Goal: Task Accomplishment & Management: Complete application form

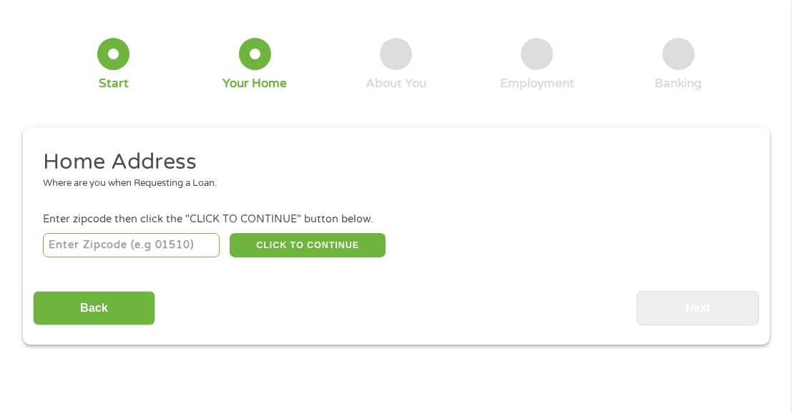
click at [155, 237] on input "number" at bounding box center [131, 245] width 177 height 24
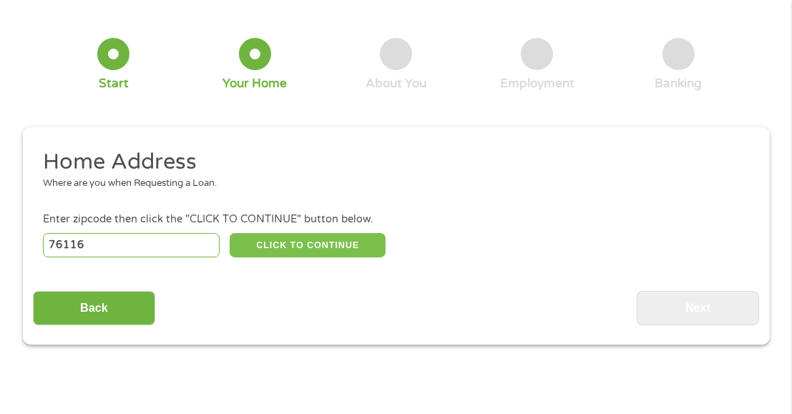
type input "76116"
click at [282, 240] on button "CLICK TO CONTINUE" at bounding box center [308, 245] width 156 height 24
type input "76116"
type input "[GEOGRAPHIC_DATA]"
select select "[US_STATE]"
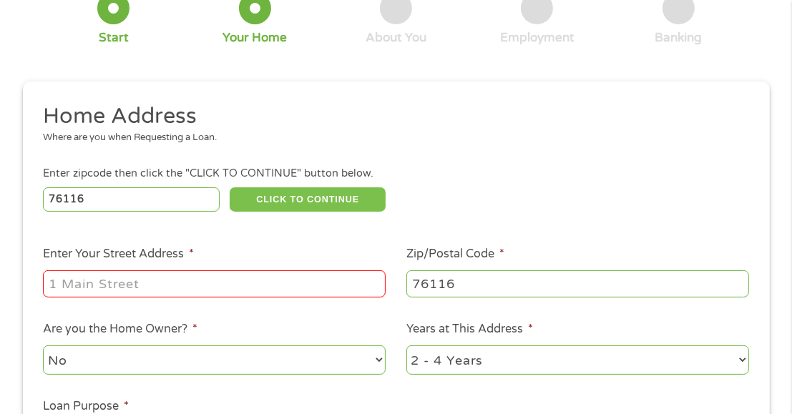
scroll to position [143, 0]
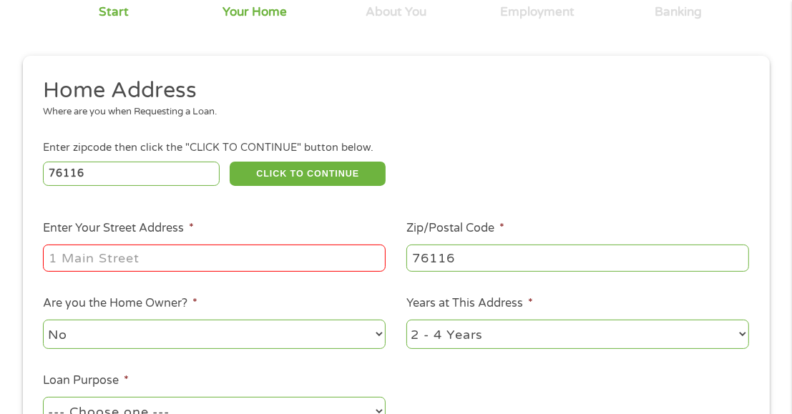
click at [255, 259] on input "Enter Your Street Address *" at bounding box center [214, 258] width 343 height 27
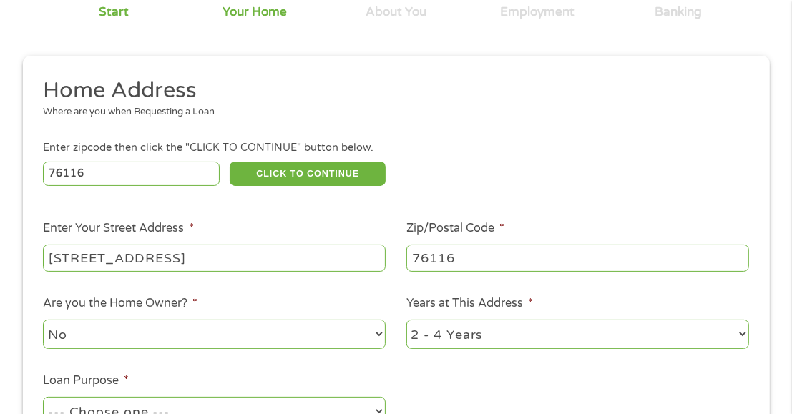
type input "[STREET_ADDRESS]"
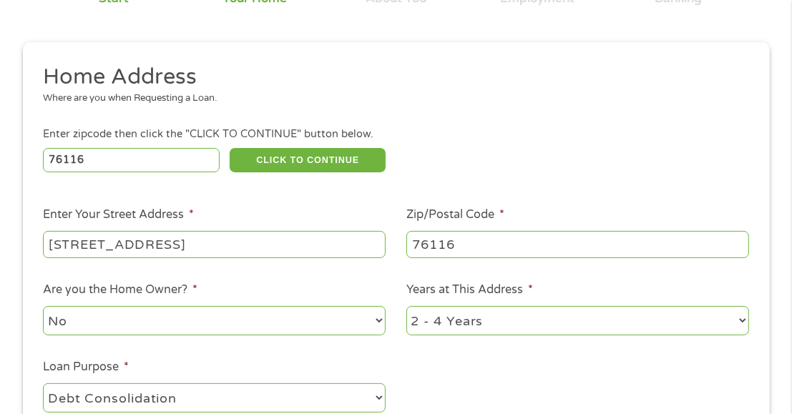
select select "paybills"
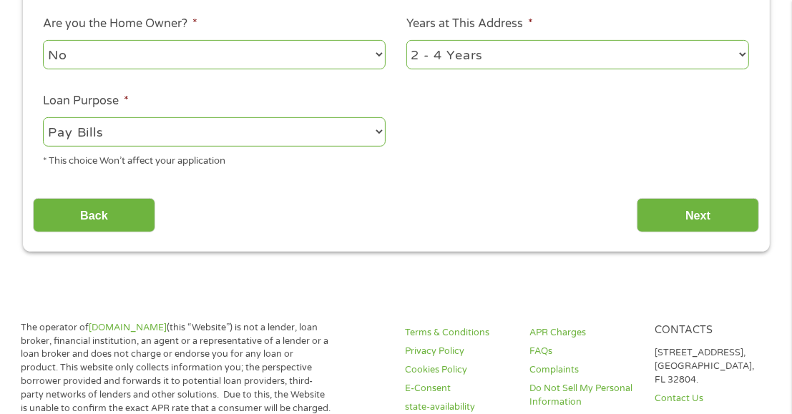
scroll to position [432, 0]
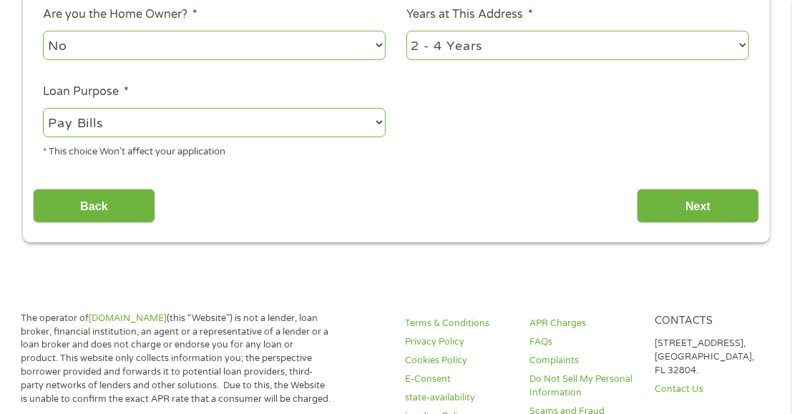
click at [267, 127] on select "--- Choose one --- Pay Bills Debt Consolidation Home Improvement Major Purchase…" at bounding box center [214, 122] width 343 height 29
click at [43, 109] on select "--- Choose one --- Pay Bills Debt Consolidation Home Improvement Major Purchase…" at bounding box center [214, 122] width 343 height 29
click at [715, 217] on input "Next" at bounding box center [697, 206] width 122 height 35
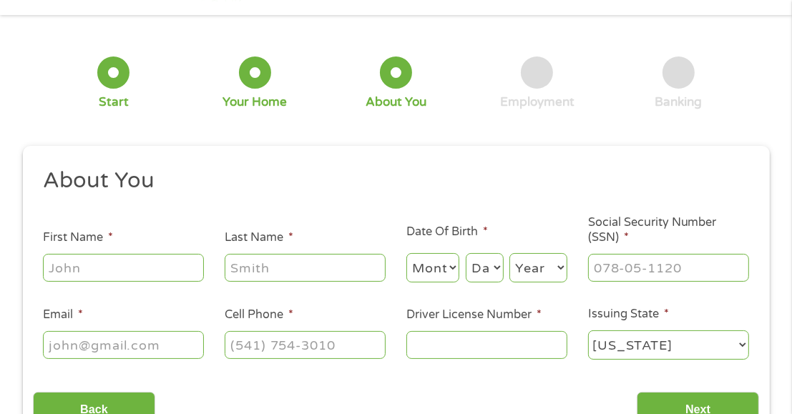
scroll to position [6, 0]
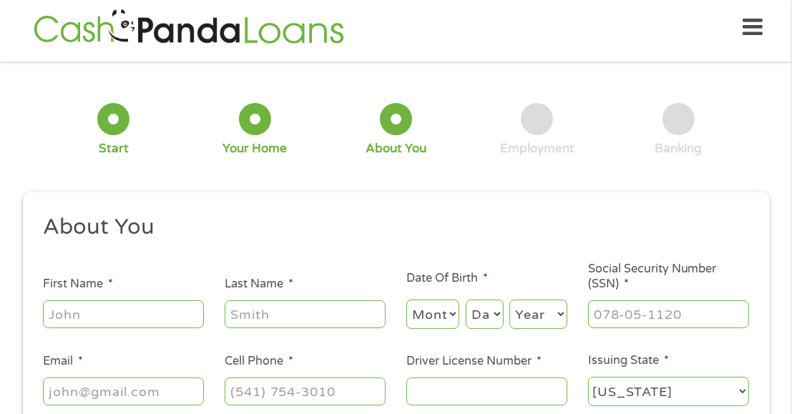
click at [121, 325] on input "First Name *" at bounding box center [123, 313] width 161 height 27
type input "[PERSON_NAME]"
select select "8"
select select "17"
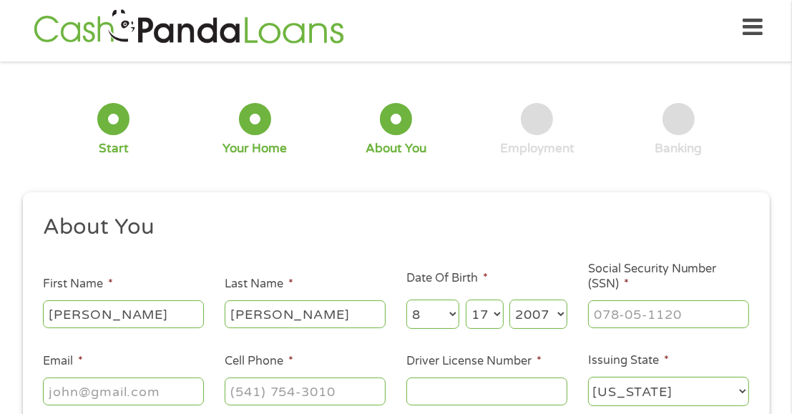
select select "2004"
type input "617-47-6344"
type input "[EMAIL_ADDRESS][DOMAIN_NAME]"
type input "[PHONE_NUMBER]"
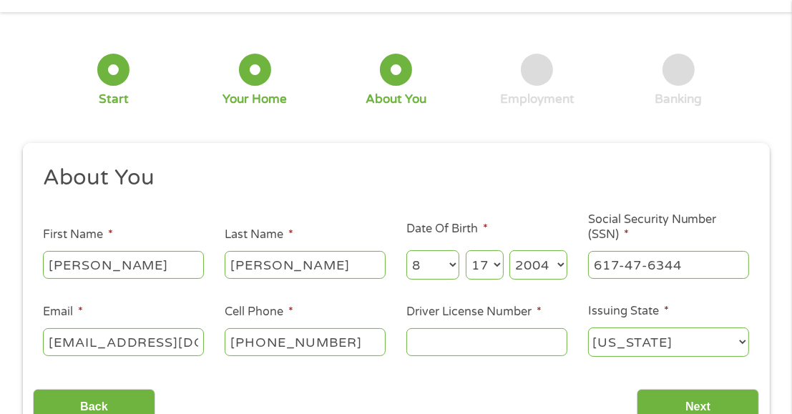
scroll to position [221, 0]
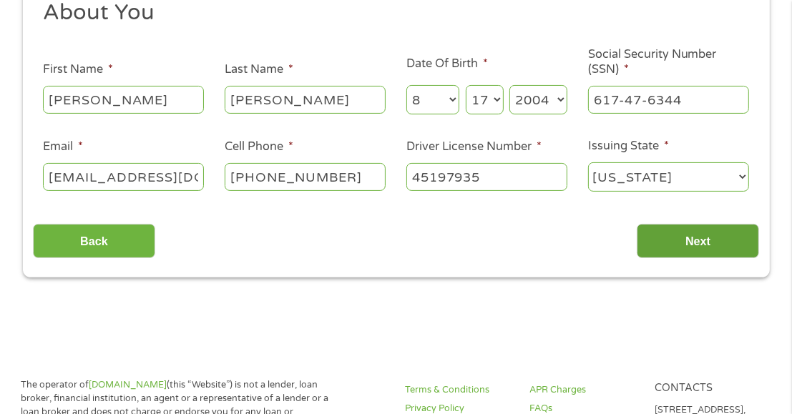
type input "45197935"
click at [698, 237] on input "Next" at bounding box center [697, 241] width 122 height 35
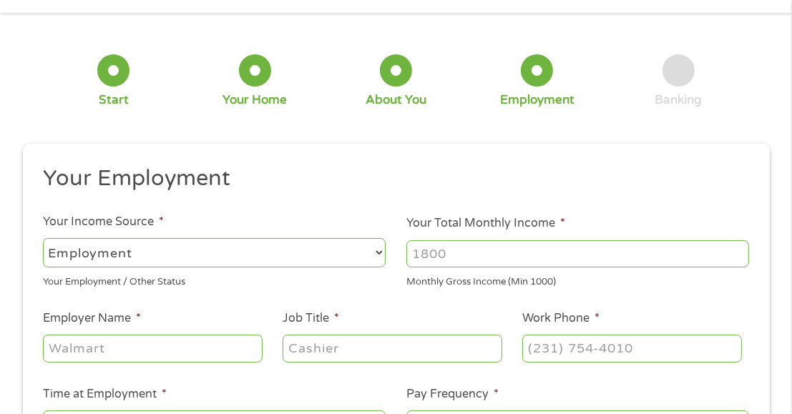
scroll to position [6, 0]
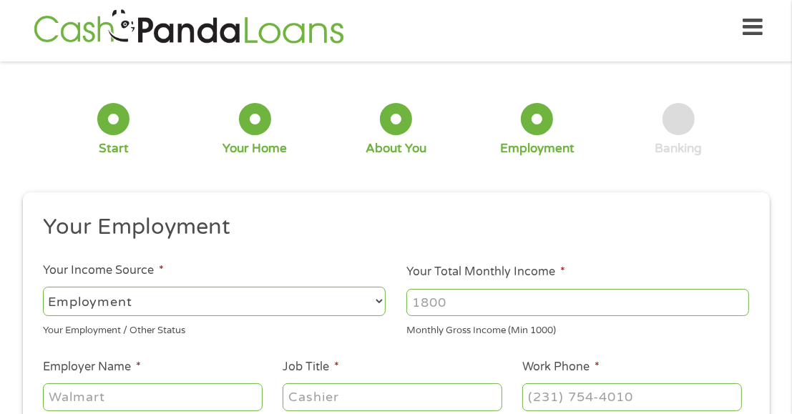
click at [651, 305] on input "Your Total Monthly Income *" at bounding box center [577, 302] width 343 height 27
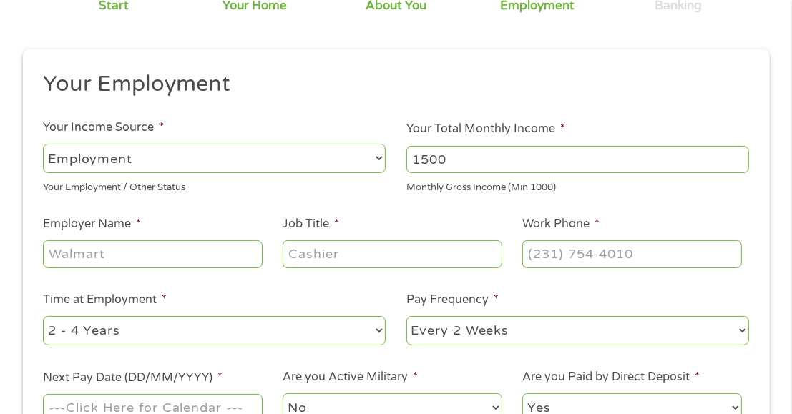
type input "1500"
click at [93, 257] on input "Employer Name *" at bounding box center [152, 253] width 219 height 27
click at [138, 252] on input "First Cash" at bounding box center [152, 253] width 219 height 27
type input "First Cash Inc"
type input "Assistant Store Manager"
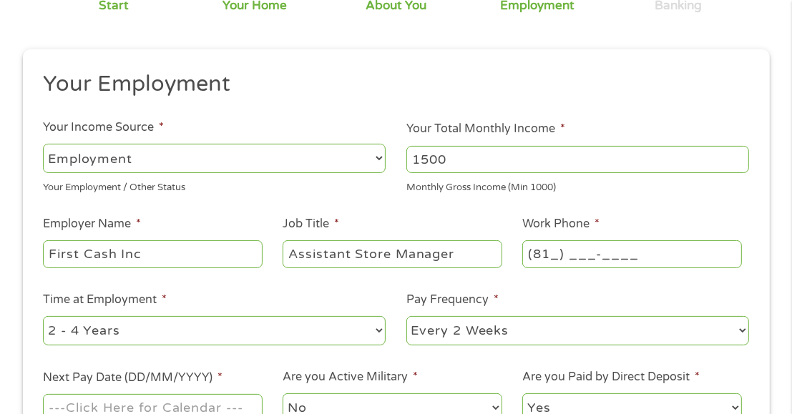
type input "(817) ___-____"
drag, startPoint x: 629, startPoint y: 260, endPoint x: 636, endPoint y: 265, distance: 8.3
click at [629, 260] on input "(___) ___-____" at bounding box center [631, 253] width 219 height 27
click at [537, 257] on input "(___) ___-____" at bounding box center [631, 253] width 219 height 27
type input "[PHONE_NUMBER]"
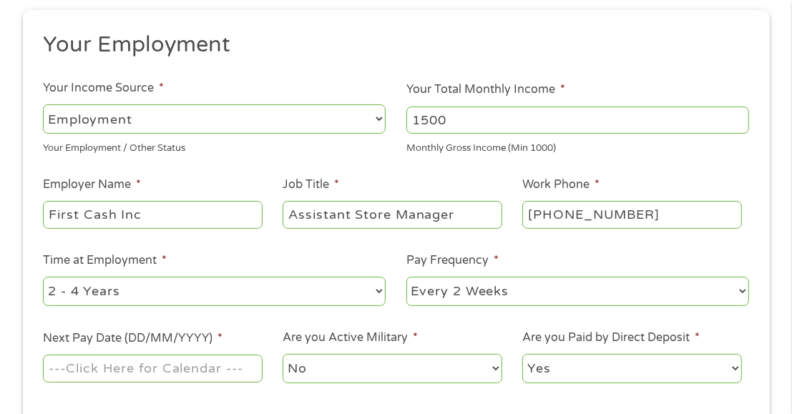
scroll to position [221, 0]
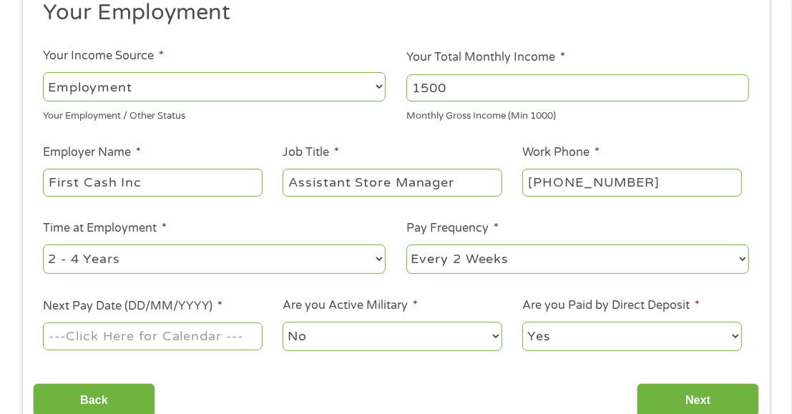
click at [167, 273] on select "--- Choose one --- 1 Year or less 1 - 2 Years 2 - 4 Years Over 4 Years" at bounding box center [214, 259] width 343 height 29
select select "24months"
click at [43, 245] on select "--- Choose one --- 1 Year or less 1 - 2 Years 2 - 4 Years Over 4 Years" at bounding box center [214, 259] width 343 height 29
click at [146, 338] on input "Next Pay Date (DD/MM/YYYY) *" at bounding box center [152, 335] width 219 height 27
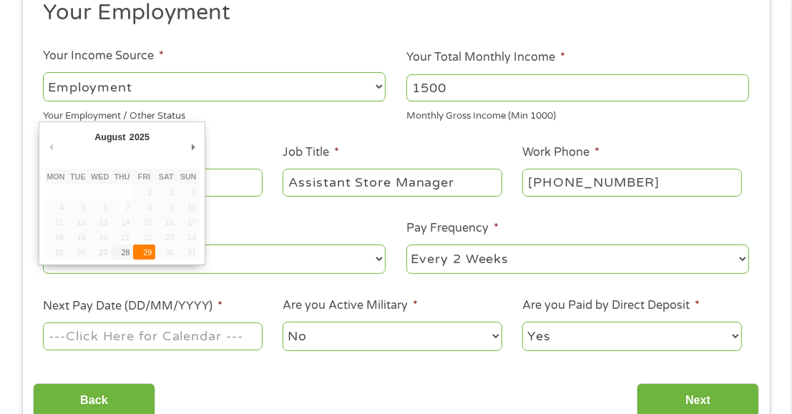
type input "[DATE]"
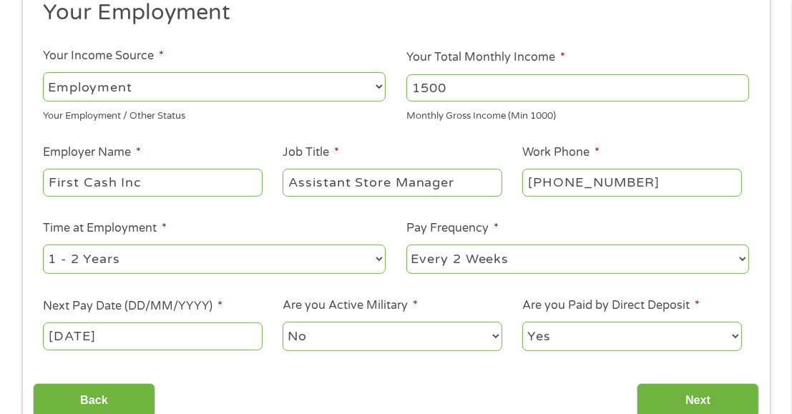
click at [346, 332] on select "No Yes" at bounding box center [391, 336] width 219 height 29
click at [282, 322] on select "No Yes" at bounding box center [391, 336] width 219 height 29
click at [555, 334] on select "Yes No" at bounding box center [631, 336] width 219 height 29
click at [522, 322] on select "Yes No" at bounding box center [631, 336] width 219 height 29
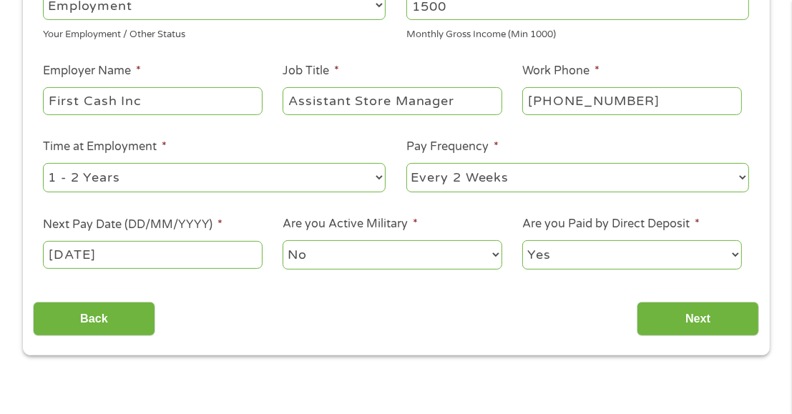
scroll to position [364, 0]
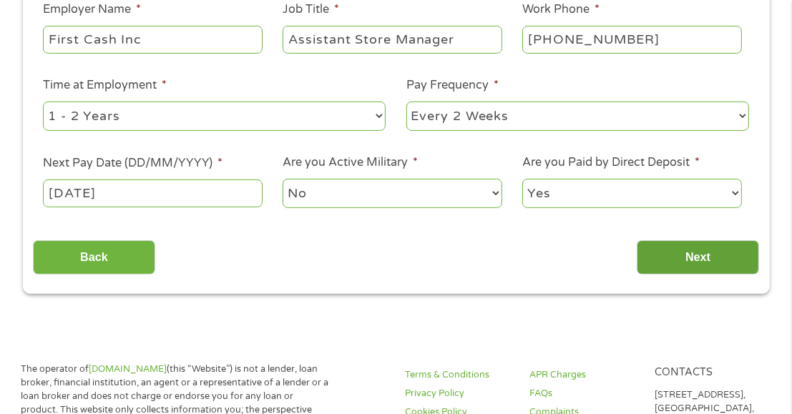
click at [714, 250] on input "Next" at bounding box center [697, 257] width 122 height 35
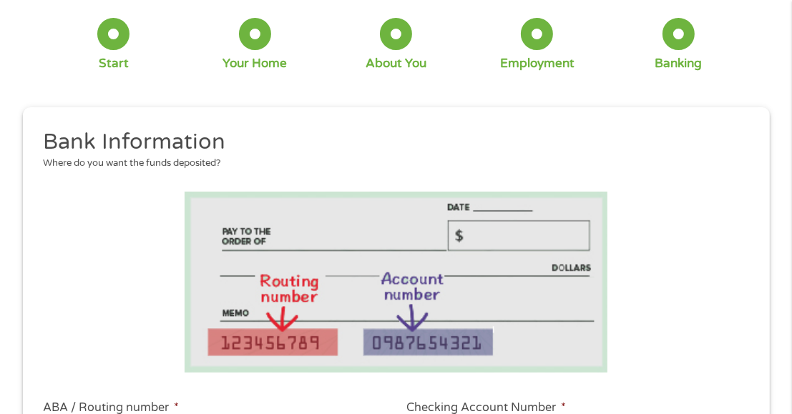
scroll to position [221, 0]
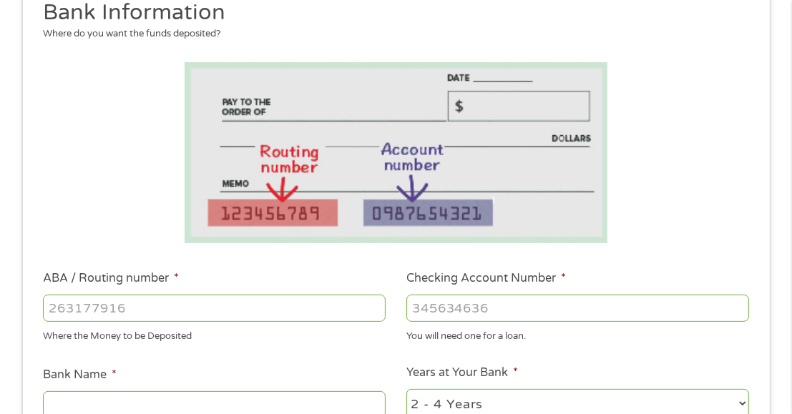
click at [129, 300] on input "ABA / Routing number *" at bounding box center [214, 308] width 343 height 27
type input "111000614"
type input "JPMORGAN CHASE BANK NA"
type input "111000614"
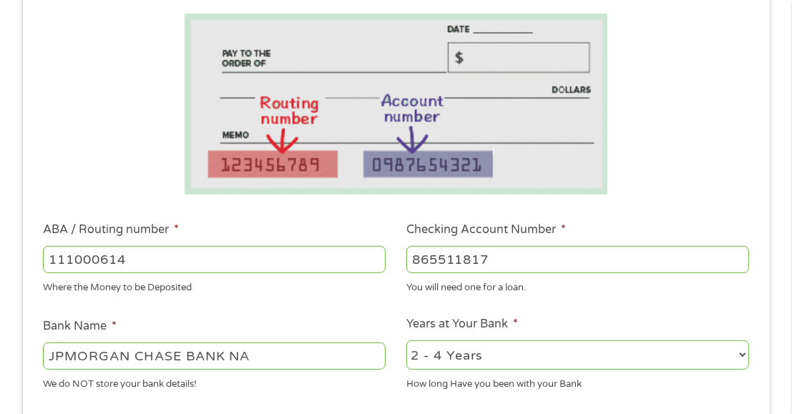
scroll to position [292, 0]
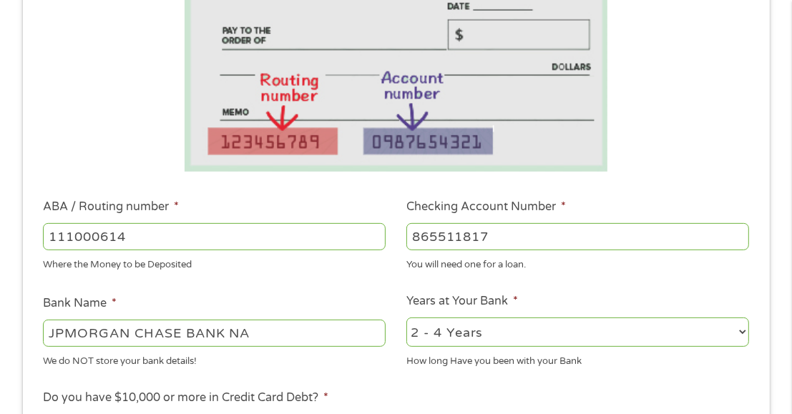
type input "865511817"
click at [483, 341] on select "2 - 4 Years 6 - 12 Months 1 - 2 Years Over 4 Years" at bounding box center [577, 331] width 343 height 29
click at [406, 317] on select "2 - 4 Years 6 - 12 Months 1 - 2 Years Over 4 Years" at bounding box center [577, 331] width 343 height 29
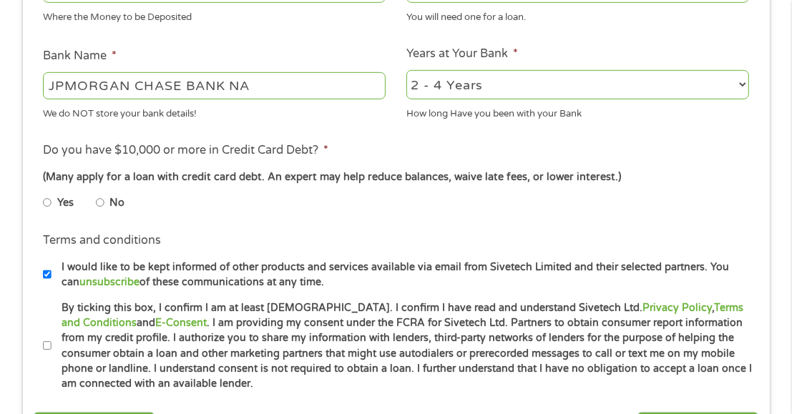
scroll to position [578, 0]
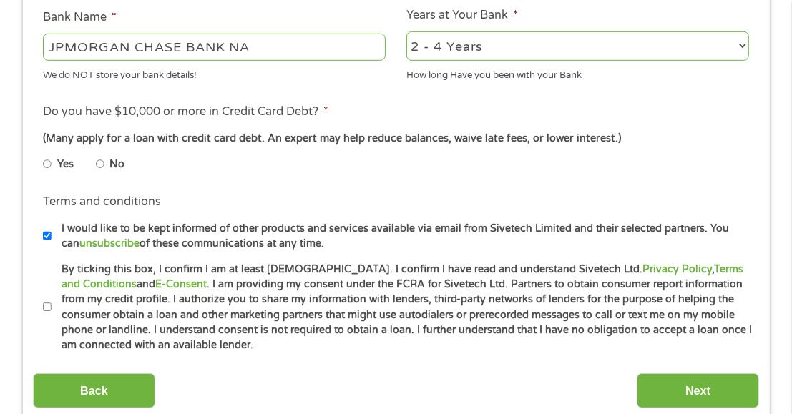
click at [97, 161] on input "No" at bounding box center [100, 164] width 9 height 23
radio input "true"
click at [44, 307] on input "By ticking this box, I confirm I am at least [DEMOGRAPHIC_DATA]. I confirm I ha…" at bounding box center [47, 307] width 9 height 23
checkbox input "true"
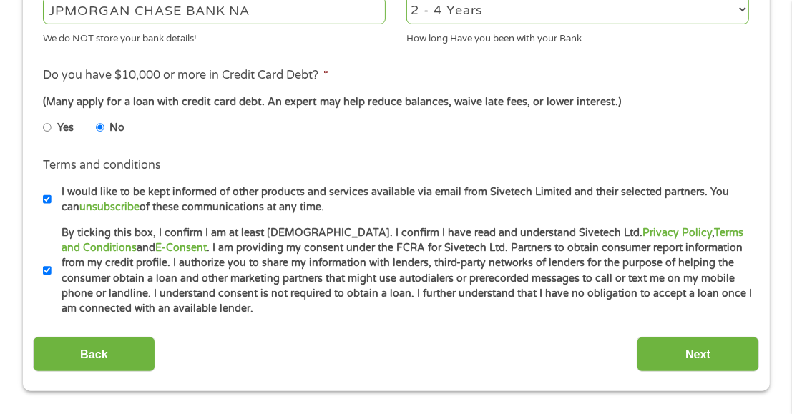
scroll to position [650, 0]
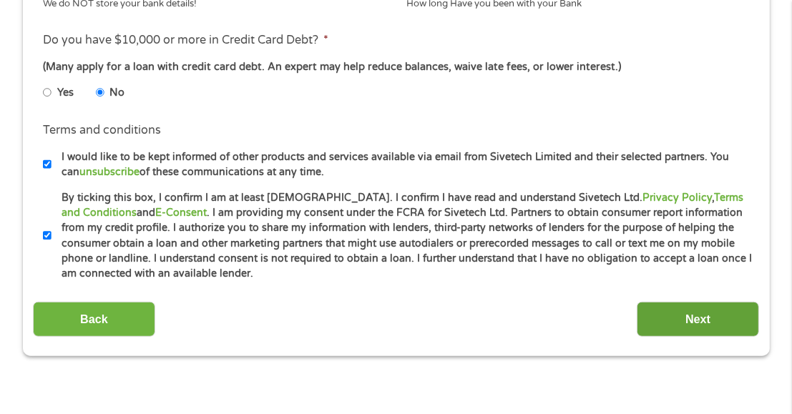
click at [695, 315] on input "Next" at bounding box center [697, 319] width 122 height 35
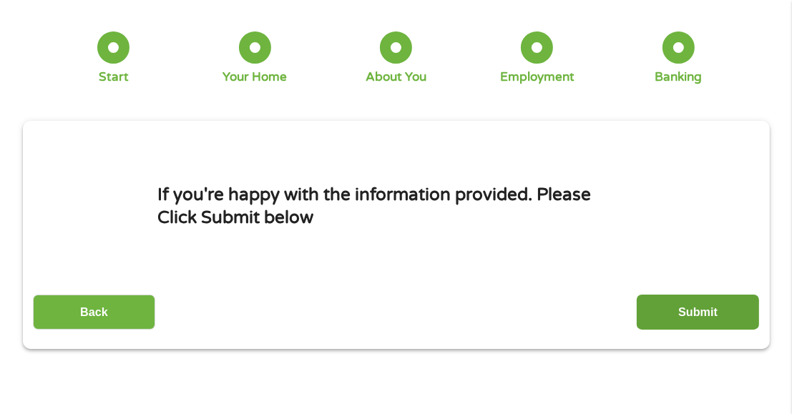
click at [692, 311] on input "Submit" at bounding box center [697, 312] width 122 height 35
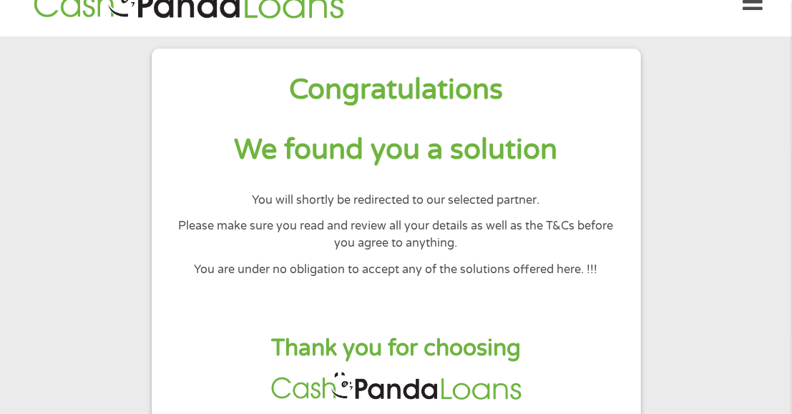
scroll to position [0, 0]
